Goal: Transaction & Acquisition: Register for event/course

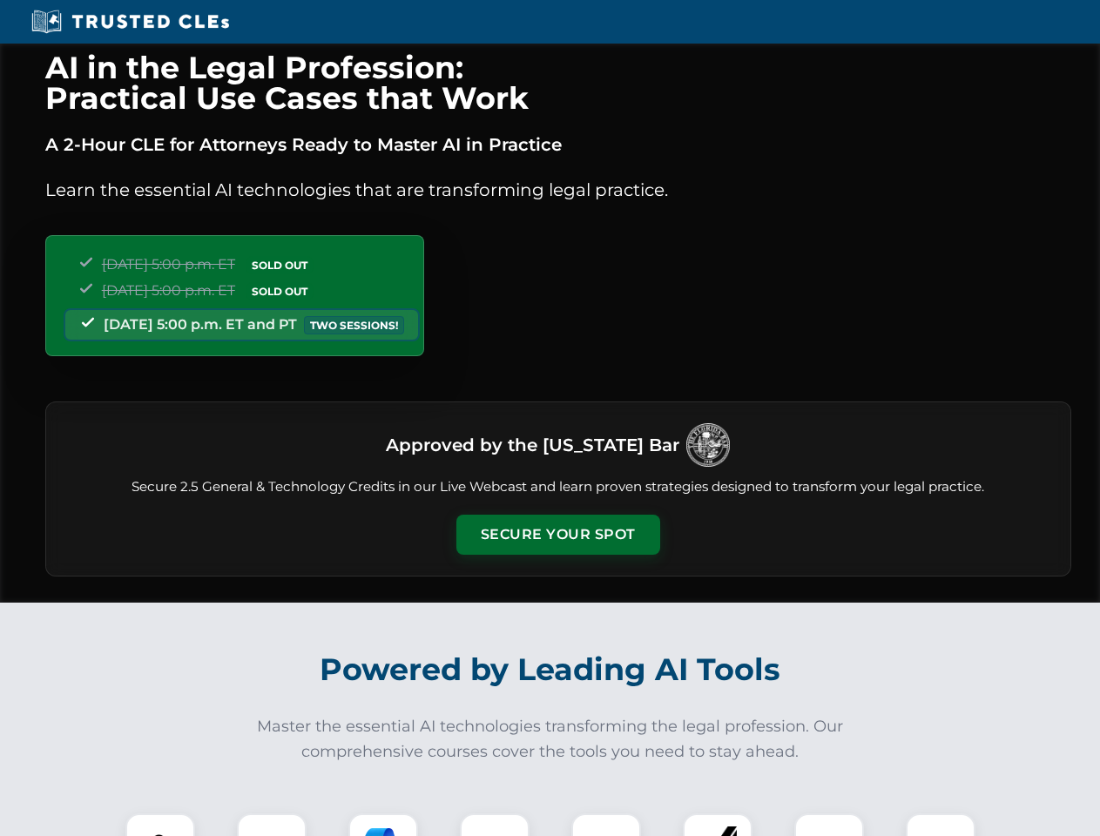
click at [558, 535] on button "Secure Your Spot" at bounding box center [559, 535] width 204 height 40
click at [160, 825] on img at bounding box center [160, 848] width 51 height 51
click at [272, 825] on div at bounding box center [272, 849] width 70 height 70
